Goal: Task Accomplishment & Management: Use online tool/utility

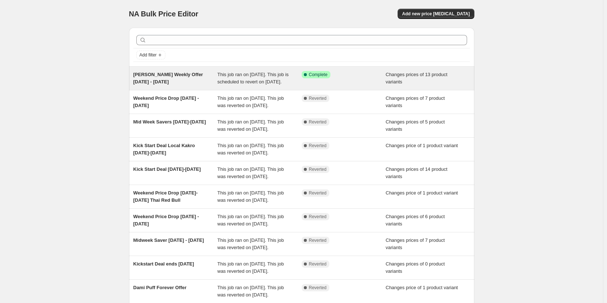
click at [186, 78] on div "[PERSON_NAME] Weekly Offer [DATE] - [DATE]" at bounding box center [175, 78] width 84 height 15
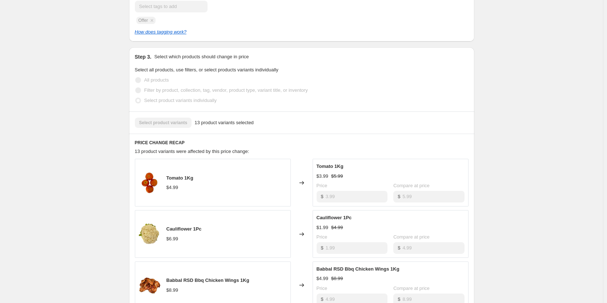
scroll to position [182, 0]
